Goal: Information Seeking & Learning: Understand process/instructions

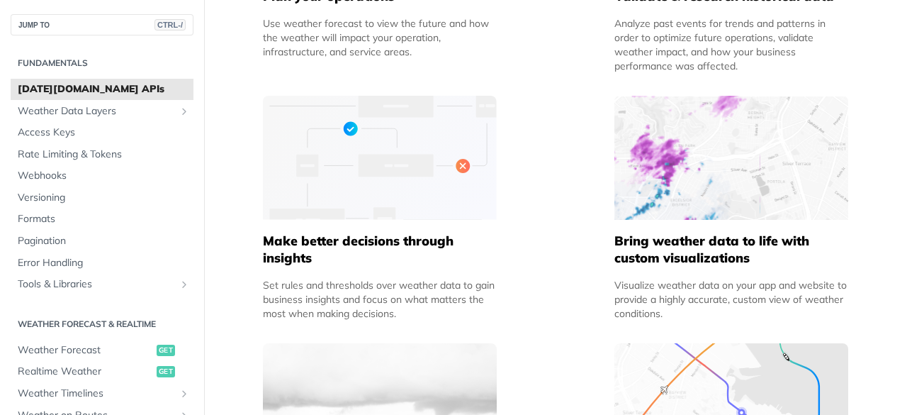
scroll to position [850, 0]
click at [89, 344] on span "Weather Forecast" at bounding box center [85, 350] width 135 height 14
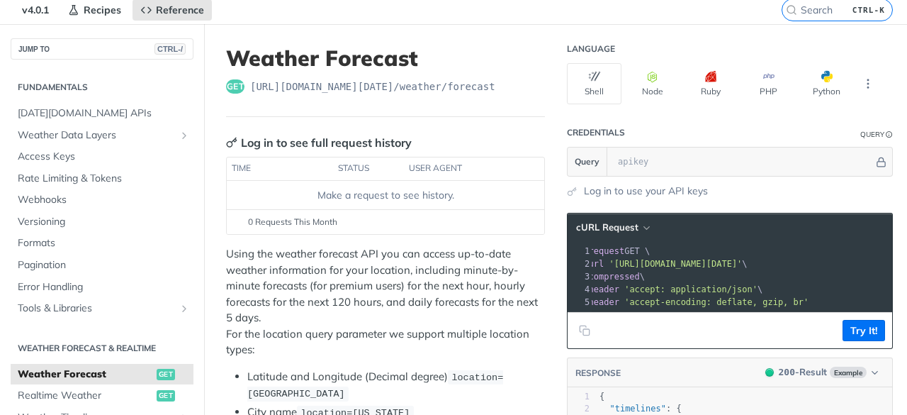
scroll to position [78, 0]
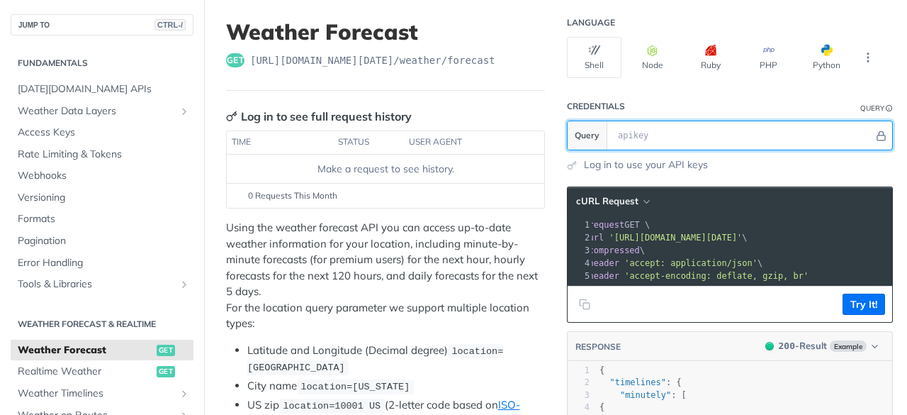
click at [629, 130] on input "text" at bounding box center [742, 135] width 263 height 28
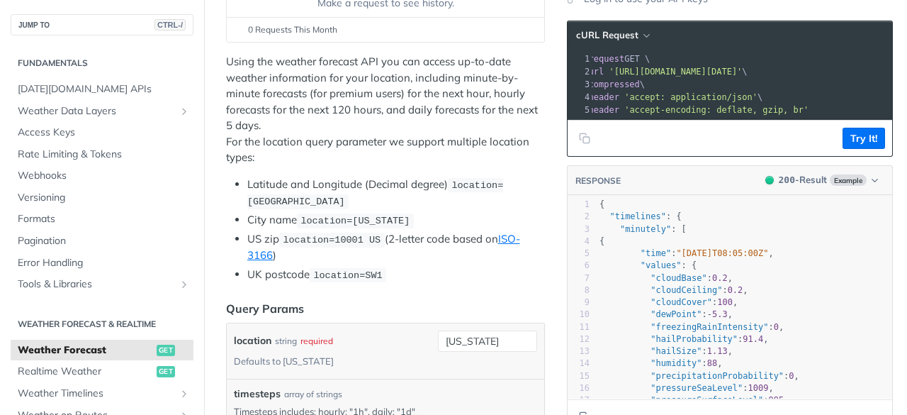
scroll to position [251, 0]
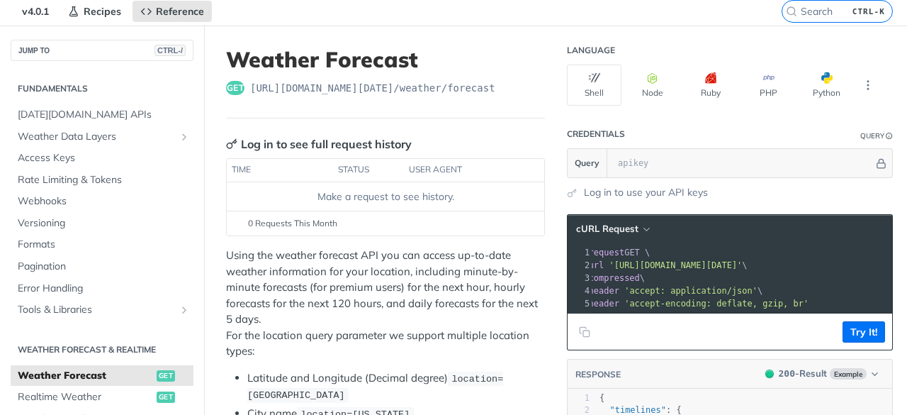
scroll to position [57, 0]
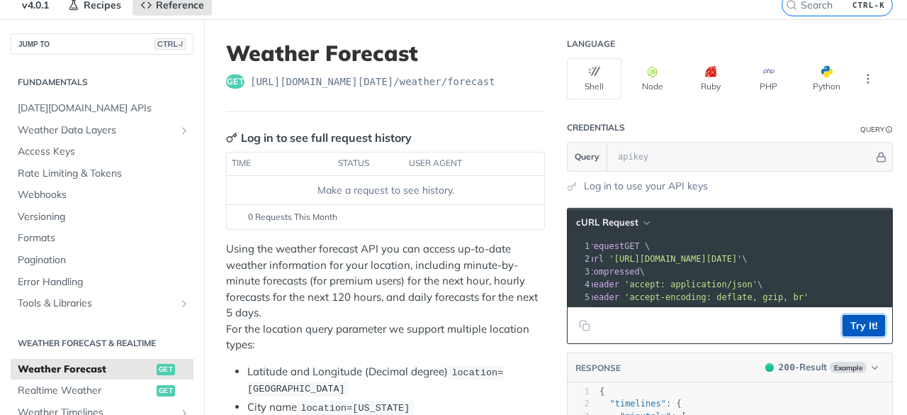
click at [851, 329] on button "Try It!" at bounding box center [863, 325] width 43 height 21
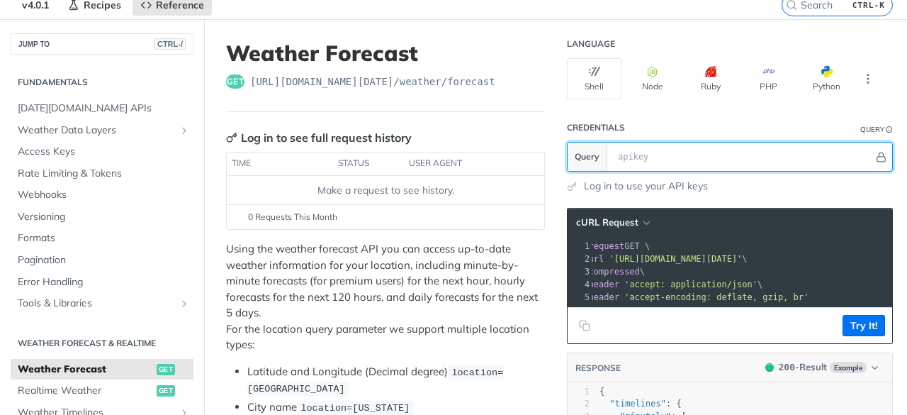
click at [687, 156] on input "text" at bounding box center [742, 156] width 263 height 28
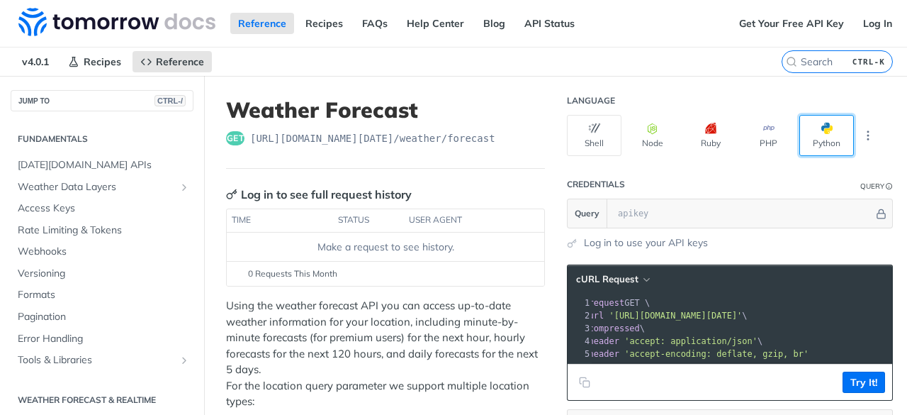
click at [804, 140] on button "Python" at bounding box center [826, 135] width 55 height 41
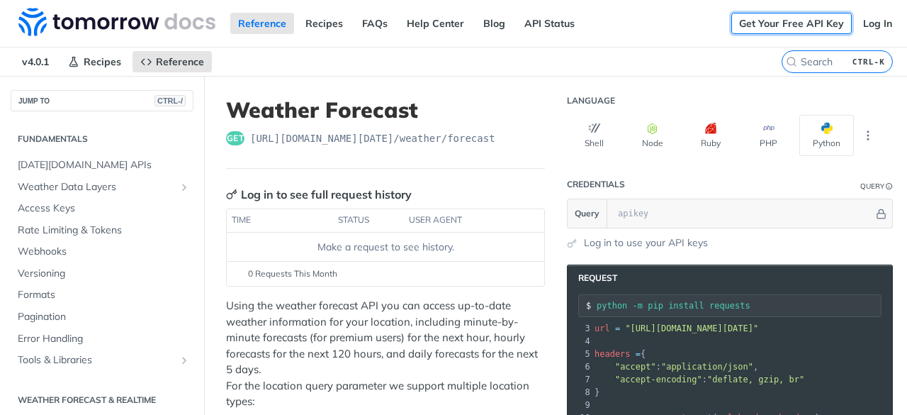
click at [835, 28] on link "Get Your Free API Key" at bounding box center [791, 23] width 120 height 21
